Goal: Task Accomplishment & Management: Manage account settings

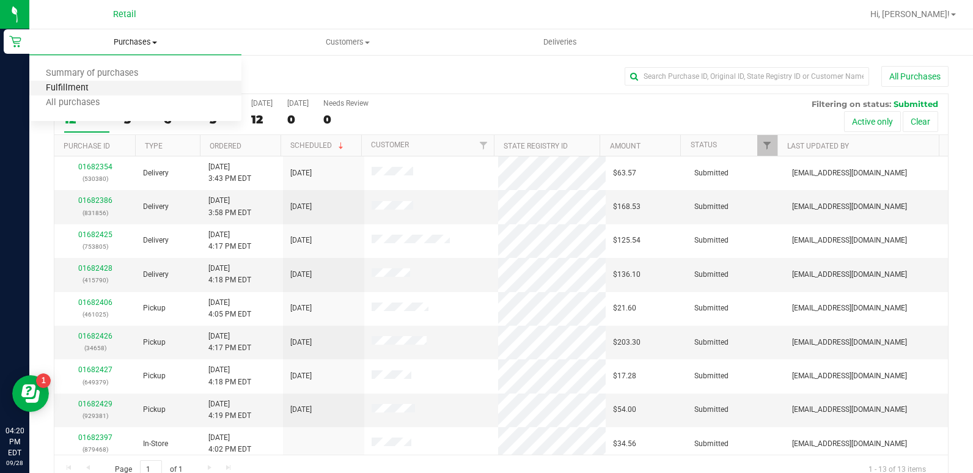
click at [101, 83] on span "Fulfillment" at bounding box center [67, 88] width 76 height 10
click at [139, 40] on span "Purchases" at bounding box center [135, 42] width 212 height 11
click at [112, 76] on span "Summary of purchases" at bounding box center [91, 73] width 125 height 10
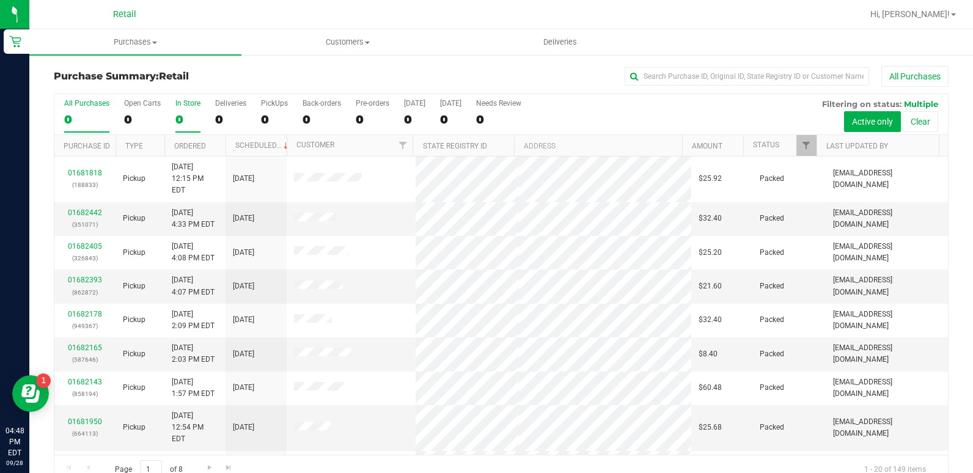
click at [184, 121] on div "0" at bounding box center [187, 119] width 25 height 14
click at [0, 0] on input "In Store 0" at bounding box center [0, 0] width 0 height 0
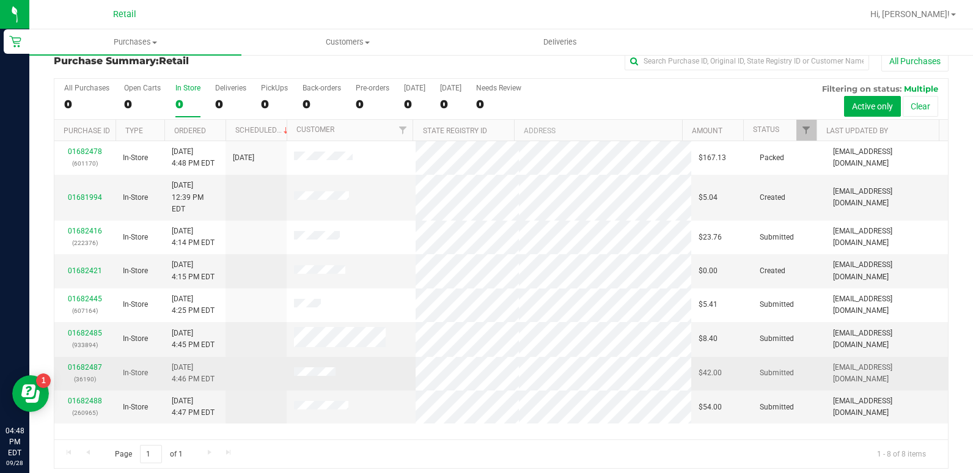
scroll to position [23, 0]
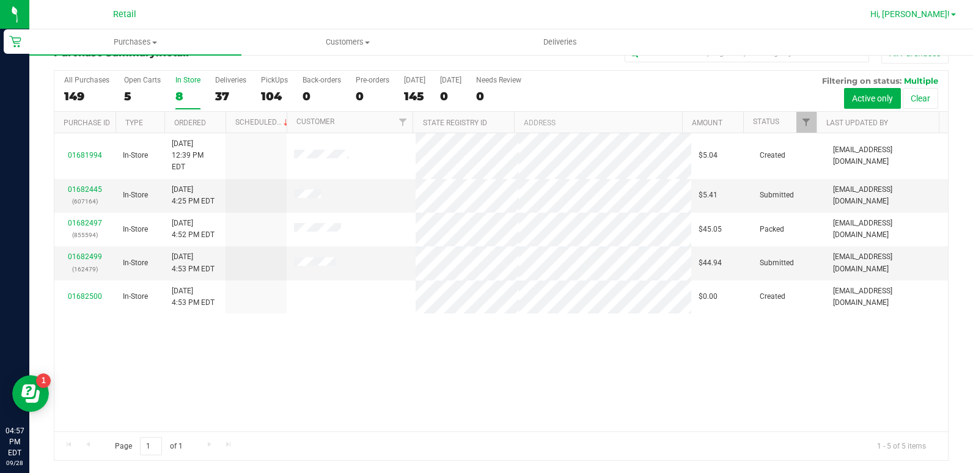
click at [937, 18] on span "Hi, [PERSON_NAME]!" at bounding box center [910, 14] width 79 height 10
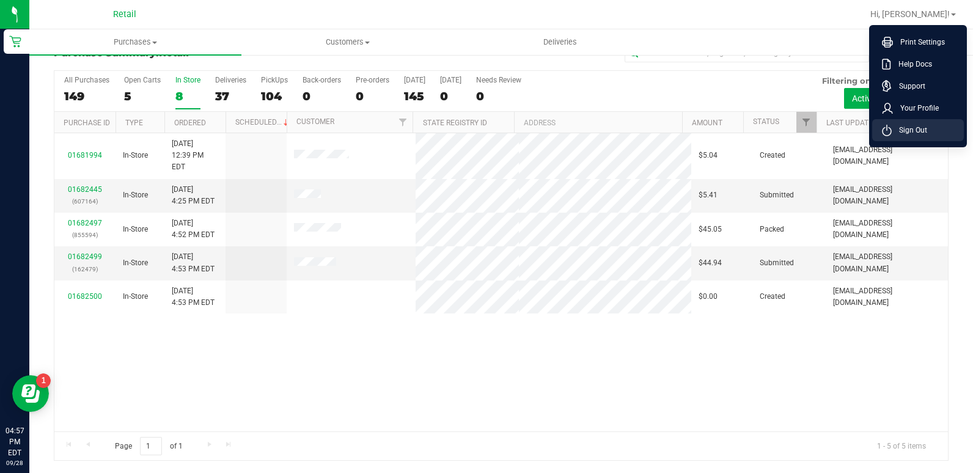
click at [896, 134] on span "Sign Out" at bounding box center [909, 130] width 35 height 12
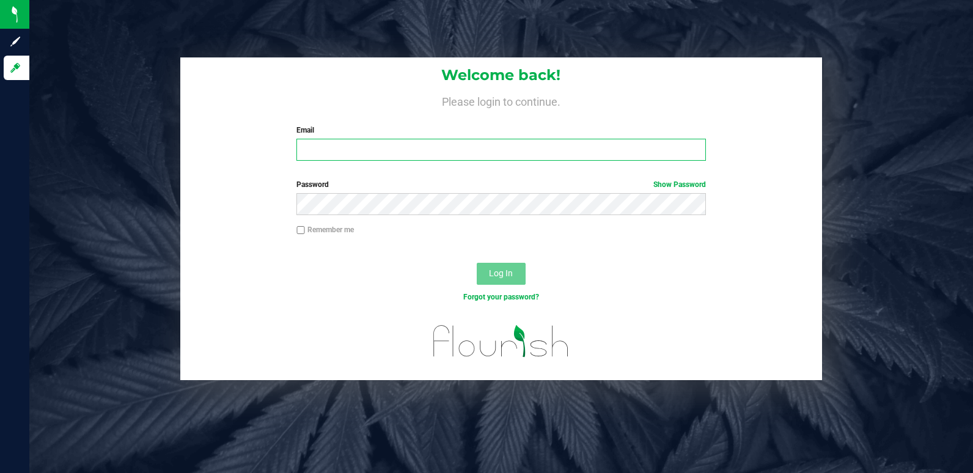
type input "[EMAIL_ADDRESS][DOMAIN_NAME]"
